Goal: Information Seeking & Learning: Learn about a topic

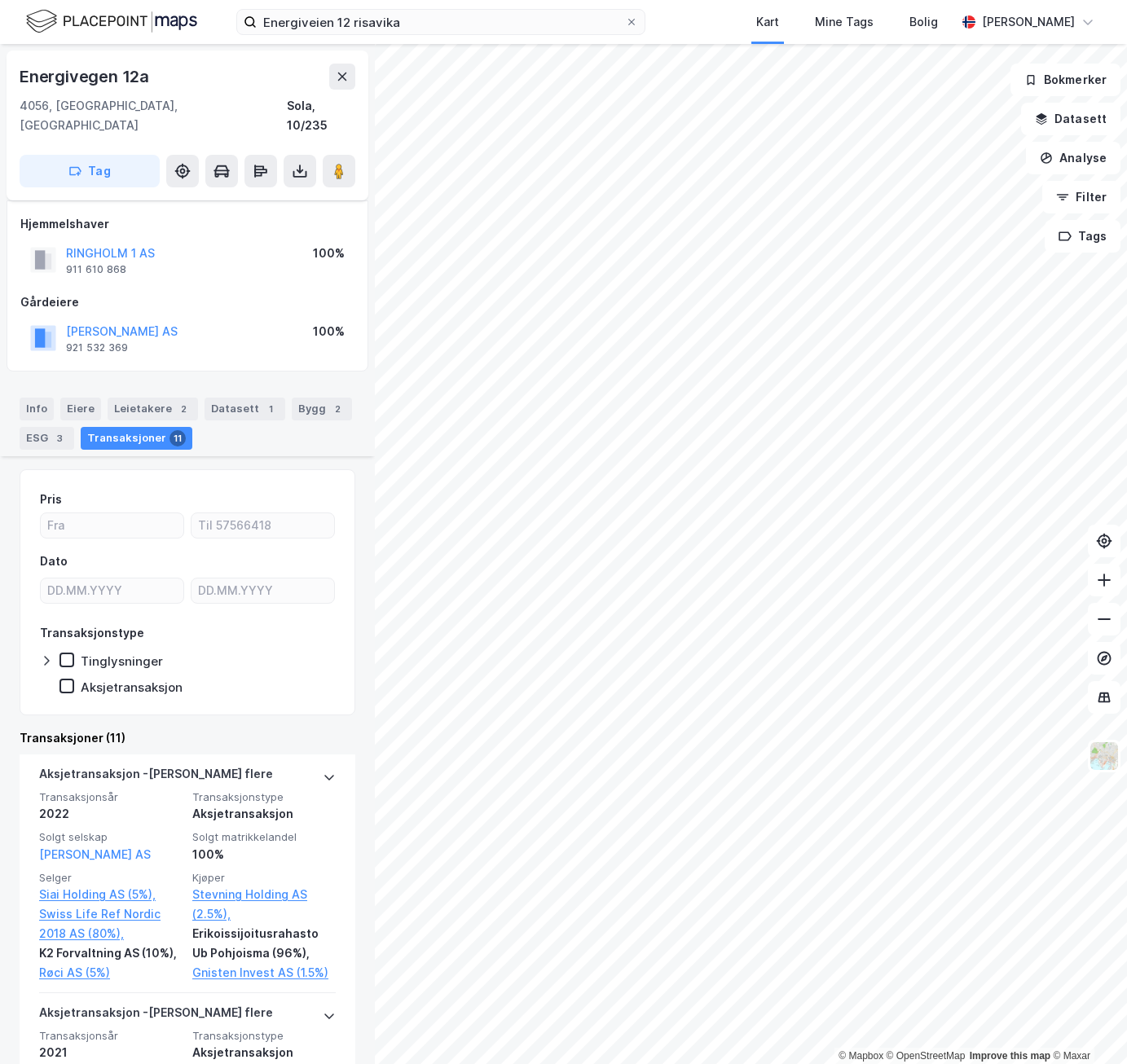
scroll to position [250, 0]
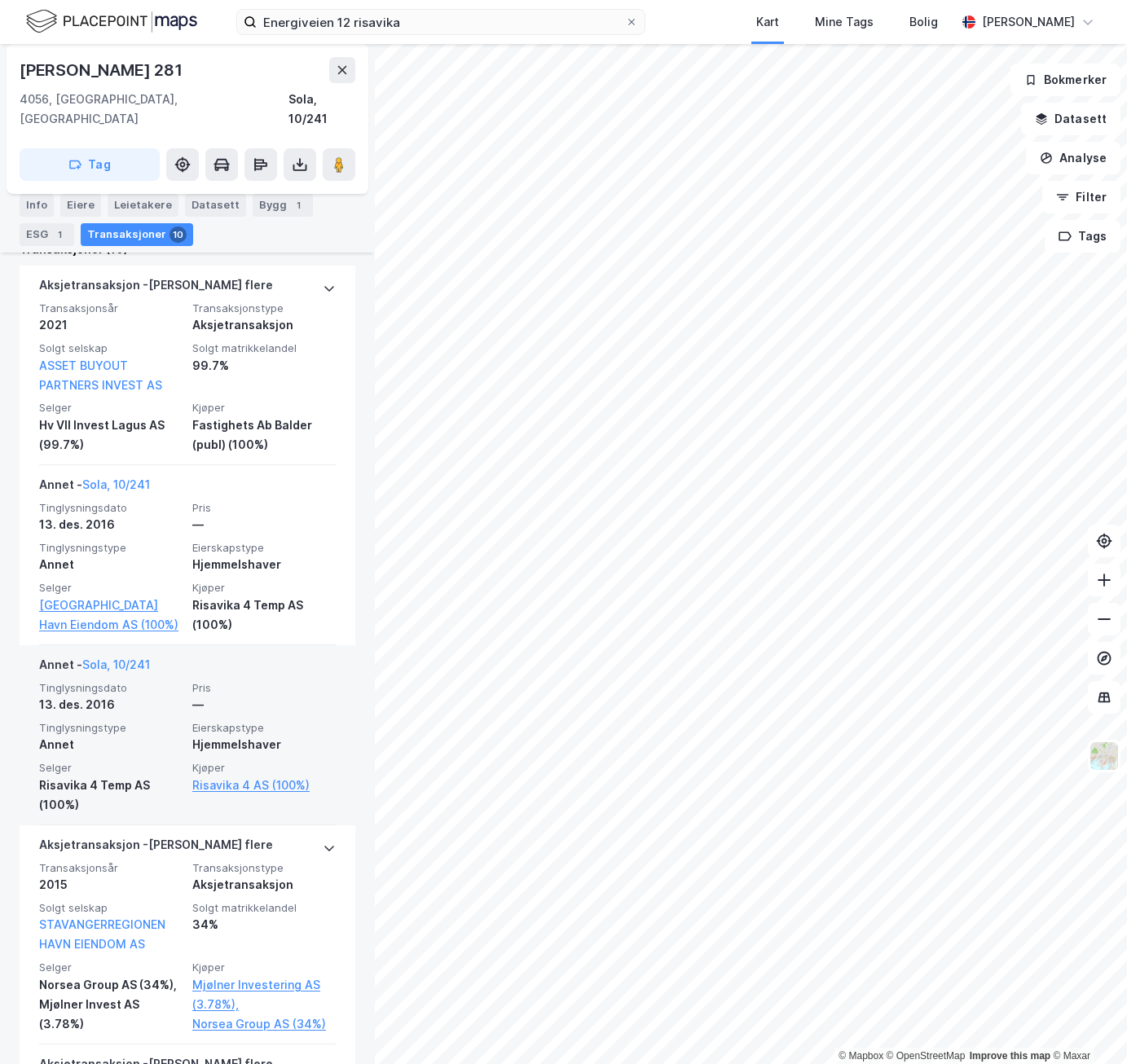
scroll to position [570, 0]
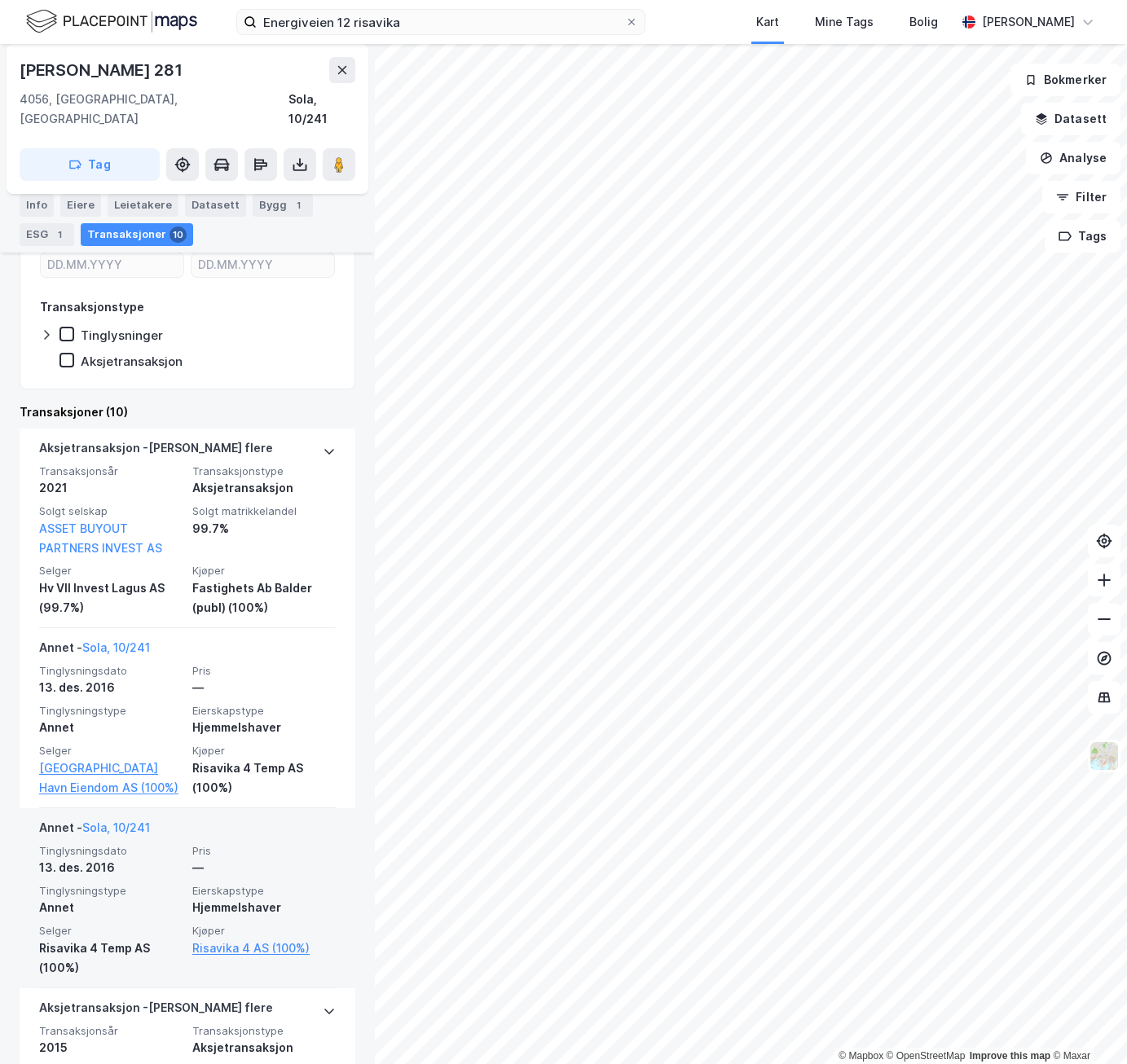
scroll to position [407, 0]
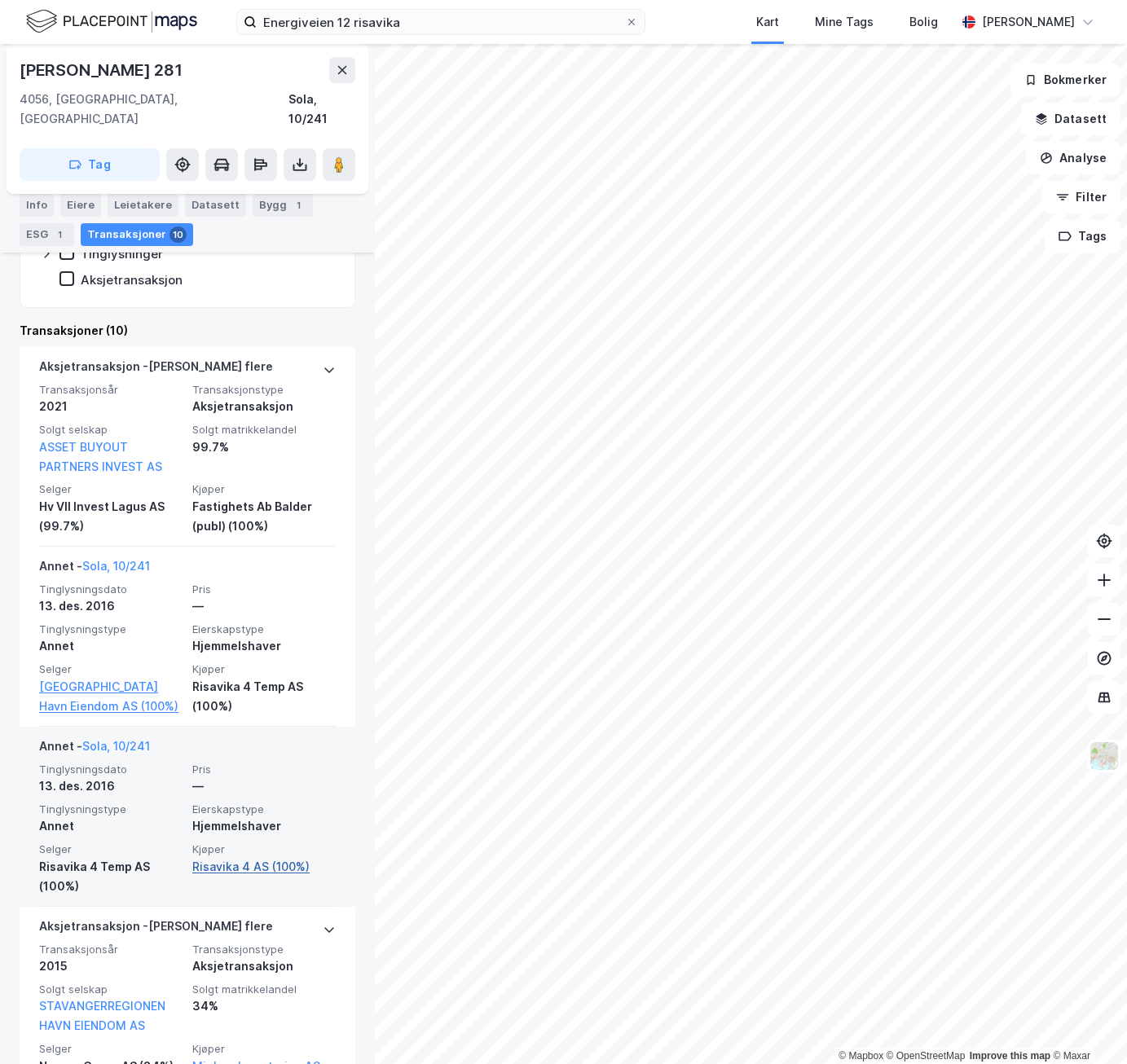
click at [225, 858] on link "Risavika 4 AS (100%)" at bounding box center [264, 867] width 143 height 20
